Goal: Task Accomplishment & Management: Use online tool/utility

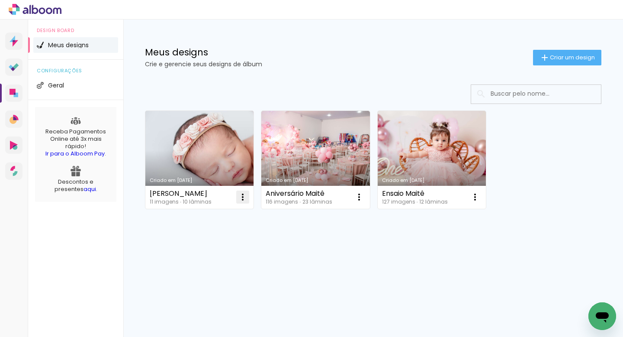
click at [243, 197] on iron-icon at bounding box center [243, 197] width 10 height 10
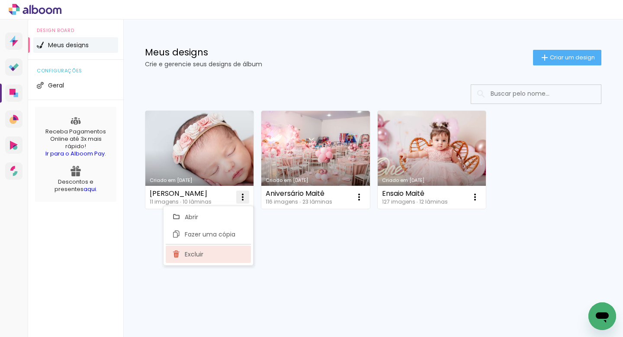
click at [227, 256] on paper-item "Excluir" at bounding box center [208, 253] width 85 height 17
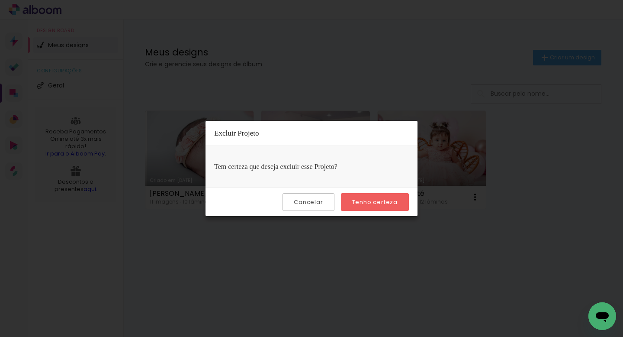
click at [0, 0] on slot "Tenho certeza" at bounding box center [0, 0] width 0 height 0
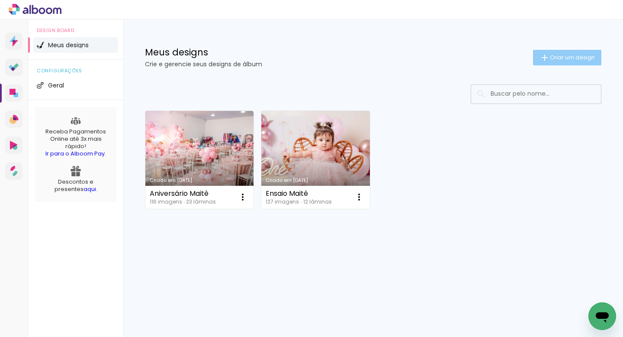
click at [566, 62] on paper-button "Criar um design" at bounding box center [567, 58] width 68 height 16
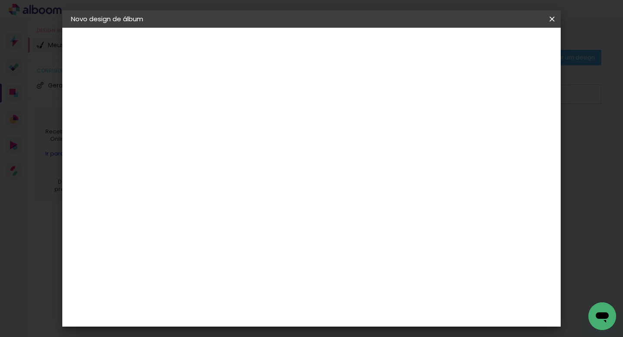
click at [212, 109] on input at bounding box center [212, 115] width 0 height 13
click at [0, 0] on iron-icon at bounding box center [0, 0] width 0 height 0
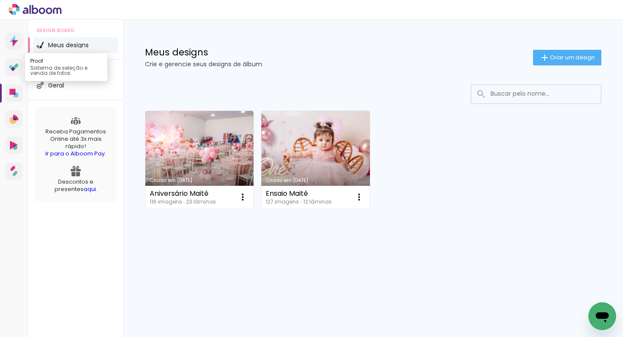
click at [14, 66] on icon at bounding box center [16, 66] width 6 height 6
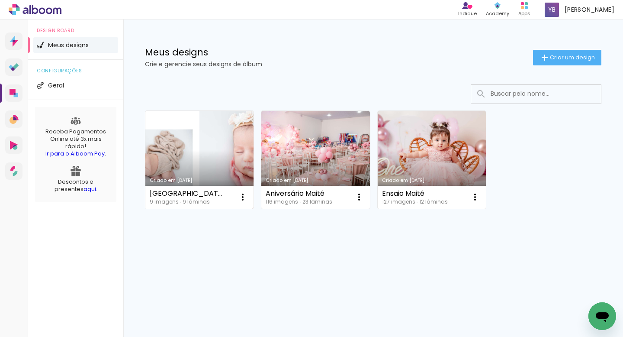
click at [181, 145] on link "Criado em 14/08/25" at bounding box center [199, 160] width 108 height 98
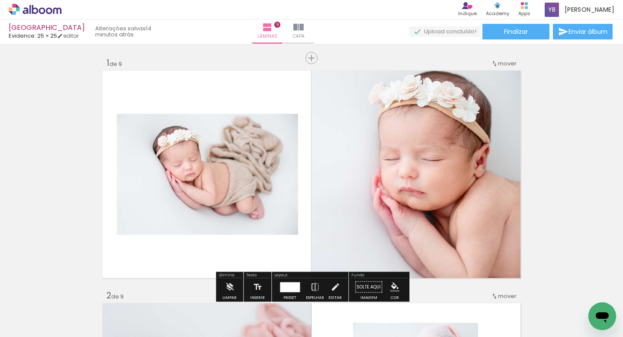
click at [35, 322] on span "Adicionar Fotos" at bounding box center [31, 325] width 26 height 10
click at [0, 0] on input "file" at bounding box center [0, 0] width 0 height 0
click at [317, 60] on span "Inserir lâmina" at bounding box center [316, 58] width 34 height 6
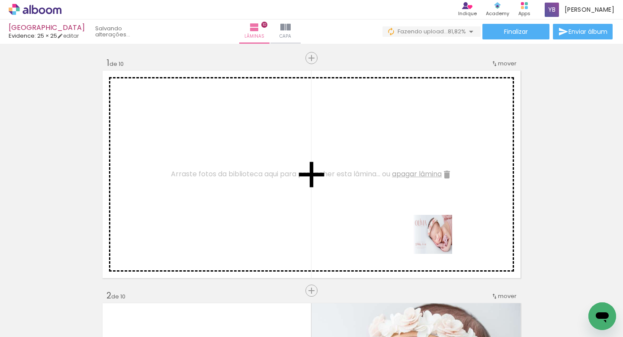
drag, startPoint x: 538, startPoint y: 316, endPoint x: 418, endPoint y: 222, distance: 151.9
click at [418, 222] on quentale-workspace at bounding box center [311, 168] width 623 height 337
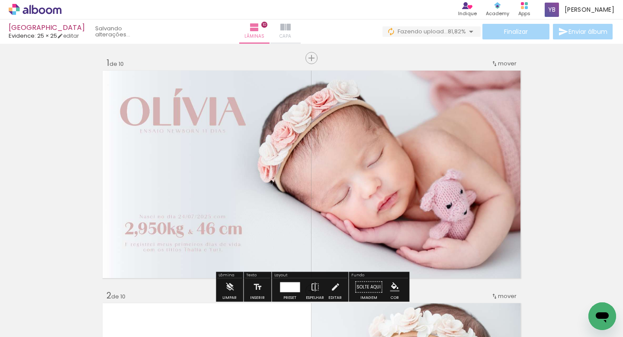
click at [291, 30] on iron-icon at bounding box center [285, 27] width 10 height 10
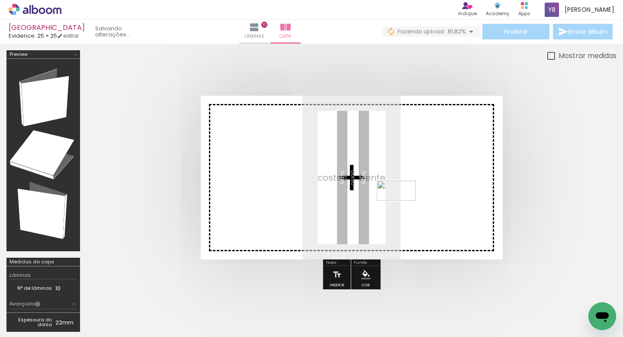
drag, startPoint x: 571, startPoint y: 307, endPoint x: 403, endPoint y: 206, distance: 195.6
click at [403, 206] on quentale-workspace at bounding box center [311, 168] width 623 height 337
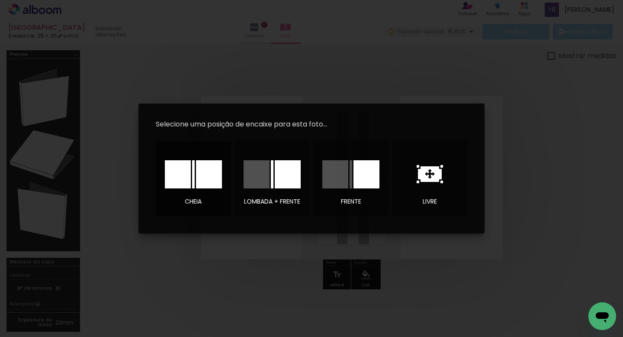
click at [198, 175] on div at bounding box center [209, 174] width 26 height 28
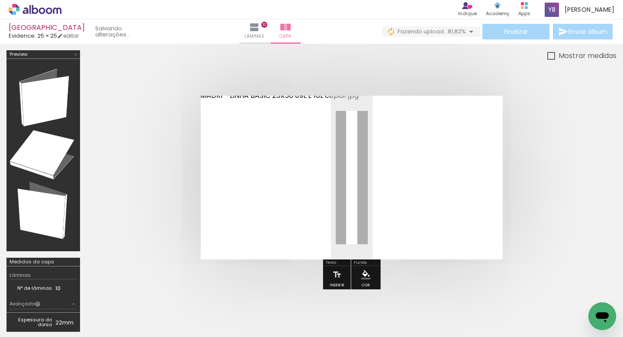
click at [552, 152] on quentale-cover at bounding box center [351, 178] width 461 height 164
click at [450, 31] on span "81,82%" at bounding box center [457, 31] width 18 height 8
click at [473, 31] on iron-icon at bounding box center [471, 31] width 10 height 10
click at [466, 31] on iron-icon at bounding box center [471, 31] width 10 height 10
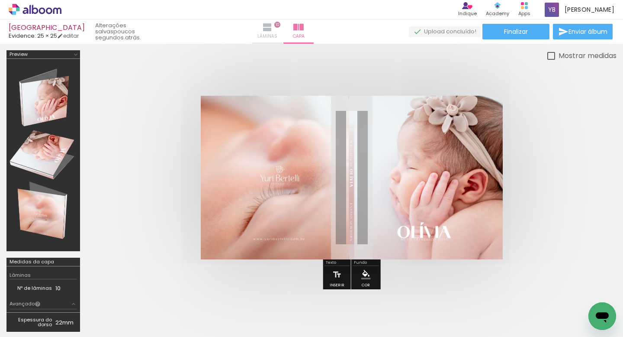
click at [277, 32] on span "Lâminas" at bounding box center [267, 36] width 20 height 8
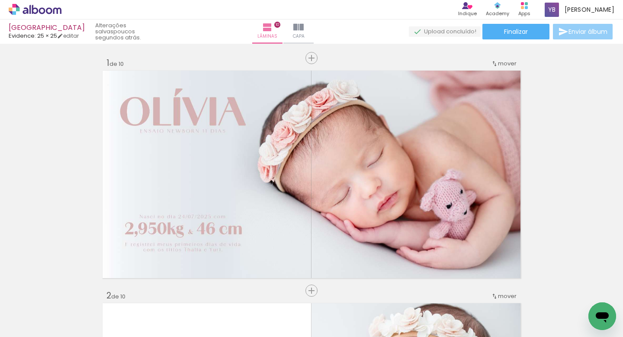
click at [563, 32] on iron-icon at bounding box center [563, 31] width 10 height 10
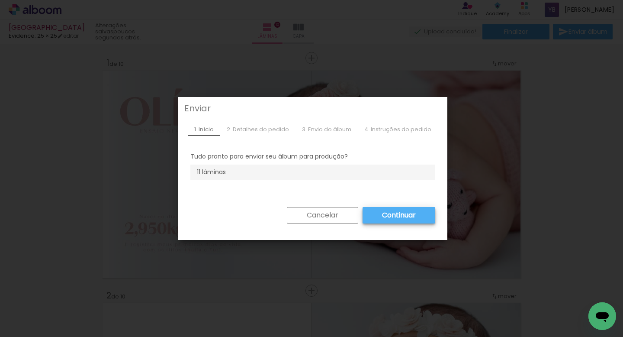
click at [0, 0] on slot "Cancelar" at bounding box center [0, 0] width 0 height 0
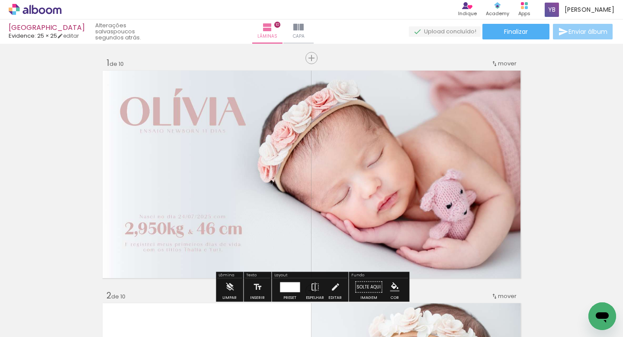
click at [581, 29] on span "Enviar álbum" at bounding box center [588, 32] width 39 height 6
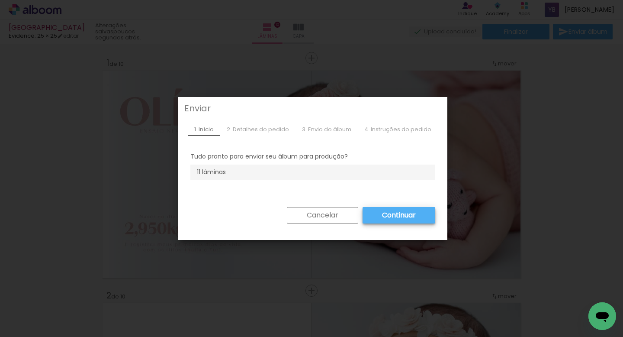
click at [201, 180] on li "11 lâminas" at bounding box center [312, 172] width 245 height 16
click at [0, 0] on slot "Continuar" at bounding box center [0, 0] width 0 height 0
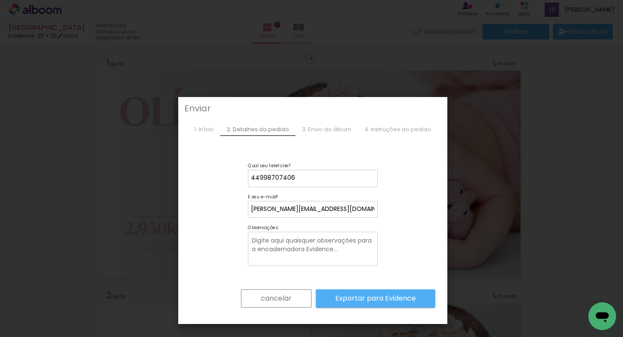
click at [333, 244] on textarea at bounding box center [313, 248] width 125 height 27
type textarea "Caixa slim 25x25 para o album"
click at [0, 0] on slot "Exportar para Evidence" at bounding box center [0, 0] width 0 height 0
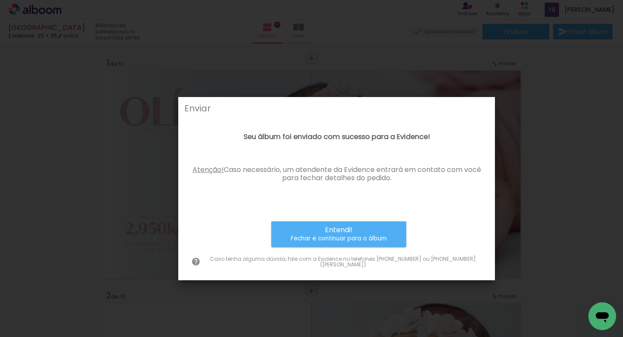
click at [345, 239] on small "Fechar e continuar para o álbum" at bounding box center [339, 238] width 96 height 9
